Goal: Task Accomplishment & Management: Use online tool/utility

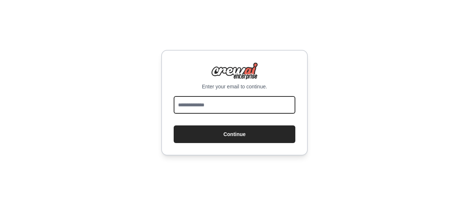
click at [217, 109] on input "email" at bounding box center [235, 105] width 122 height 18
type input "**********"
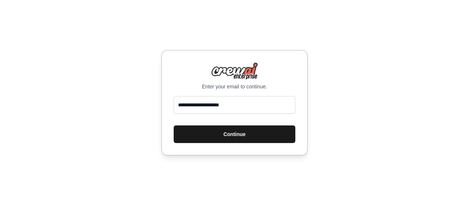
click at [227, 134] on button "Continue" at bounding box center [235, 134] width 122 height 18
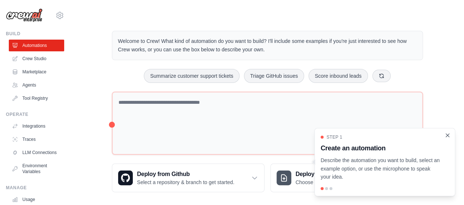
click at [447, 136] on icon "Close walkthrough" at bounding box center [447, 135] width 7 height 7
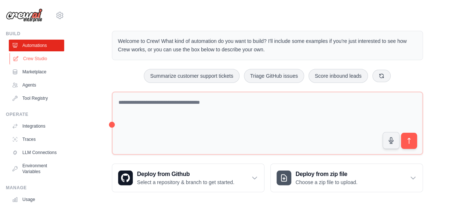
click at [39, 60] on link "Crew Studio" at bounding box center [37, 59] width 55 height 12
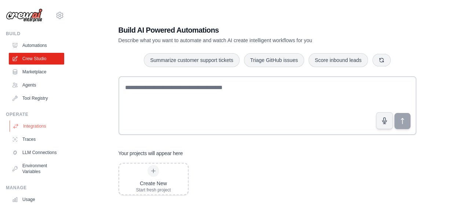
click at [37, 124] on link "Integrations" at bounding box center [37, 126] width 55 height 12
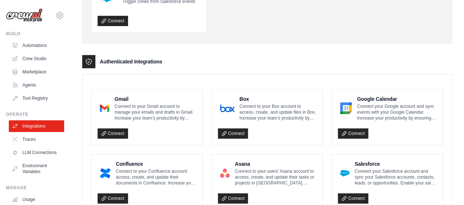
scroll to position [131, 0]
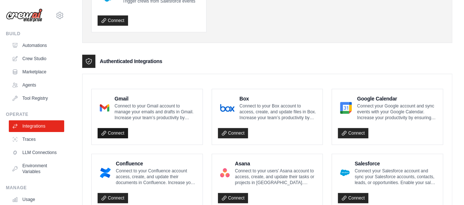
click at [117, 132] on link "Connect" at bounding box center [112, 133] width 30 height 10
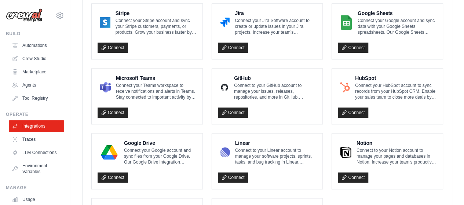
scroll to position [411, 0]
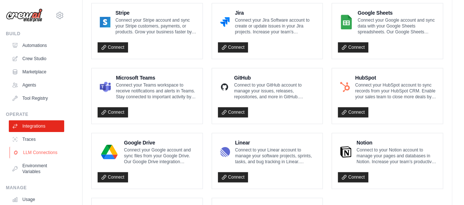
click at [32, 155] on link "LLM Connections" at bounding box center [37, 153] width 55 height 12
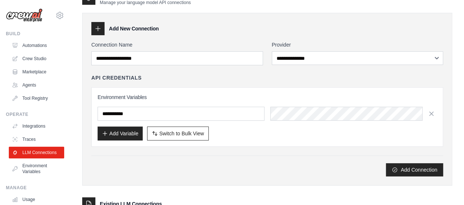
scroll to position [42, 0]
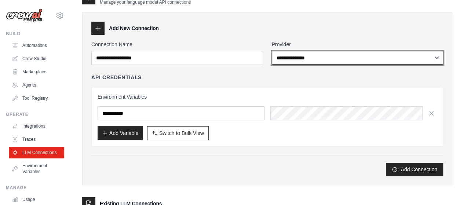
click at [316, 60] on select "**********" at bounding box center [358, 58] width 172 height 14
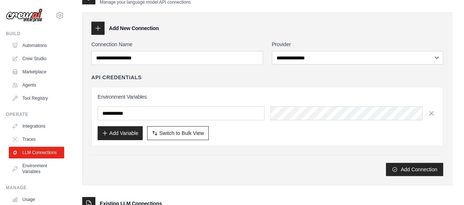
click at [260, 33] on div "Add New Connection" at bounding box center [266, 28] width 351 height 13
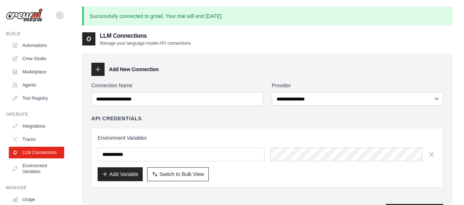
scroll to position [0, 0]
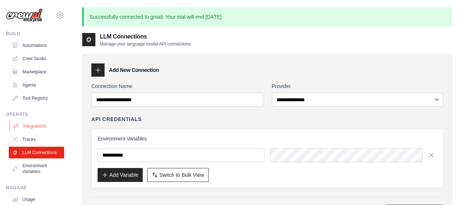
click at [34, 126] on link "Integrations" at bounding box center [37, 126] width 55 height 12
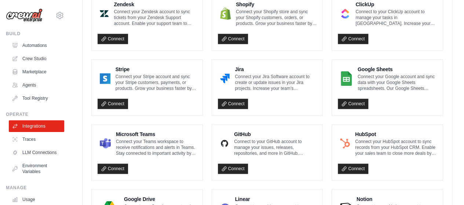
scroll to position [356, 0]
